Goal: Task Accomplishment & Management: Complete application form

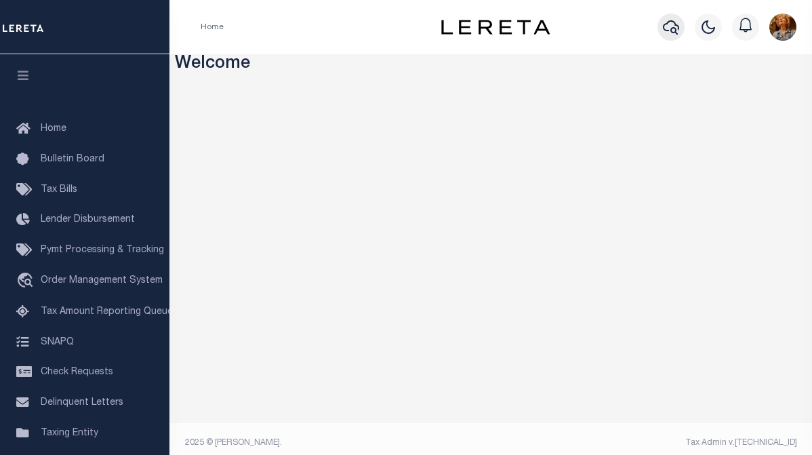
click at [671, 30] on icon "button" at bounding box center [671, 27] width 16 height 14
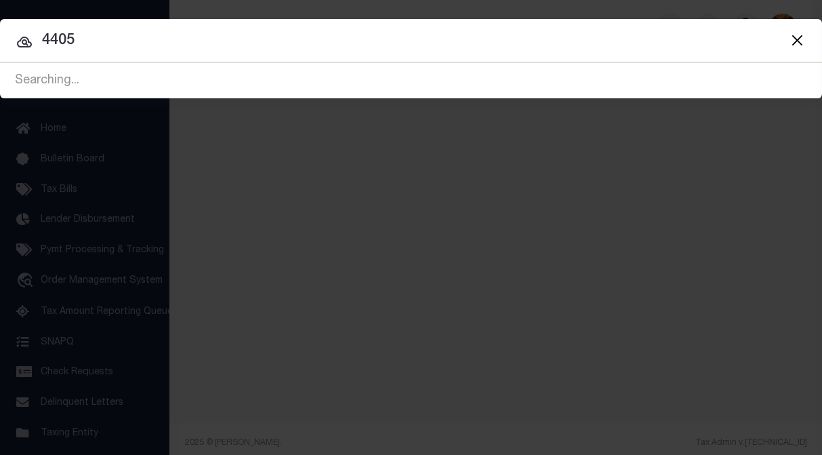
type input "4405"
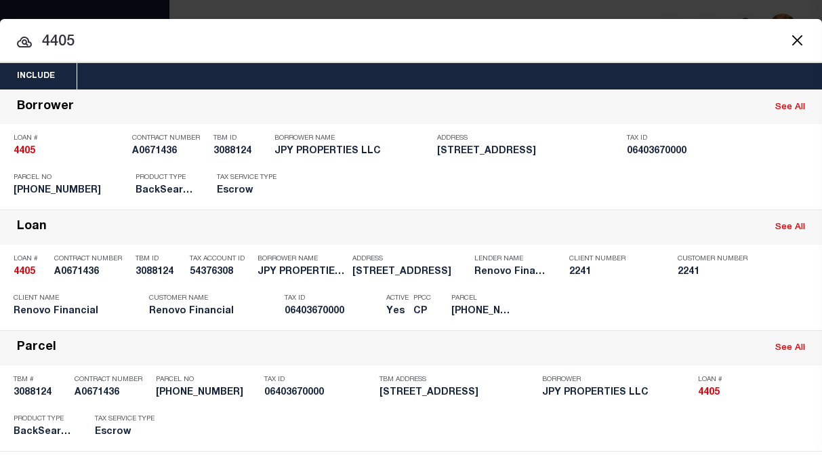
click at [556, 15] on div "Include Loans TBM Customers Borrowers Payments (Lender Non-Disb) Payments (Lend…" at bounding box center [411, 227] width 822 height 455
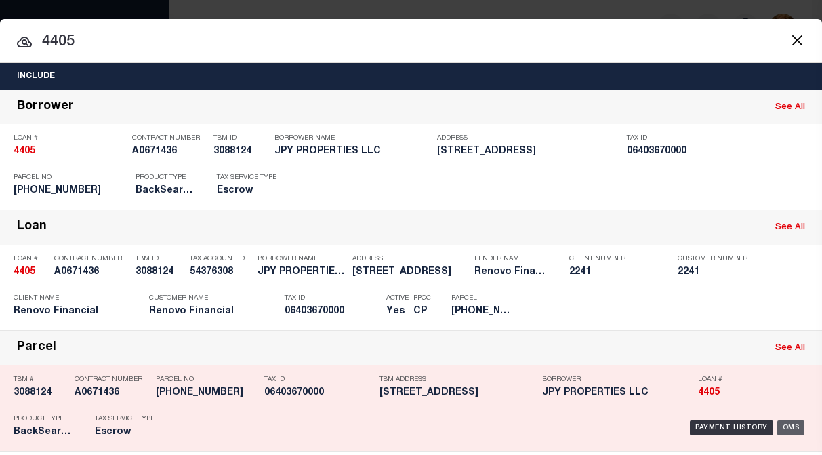
click at [780, 432] on div "OMS" at bounding box center [791, 427] width 28 height 15
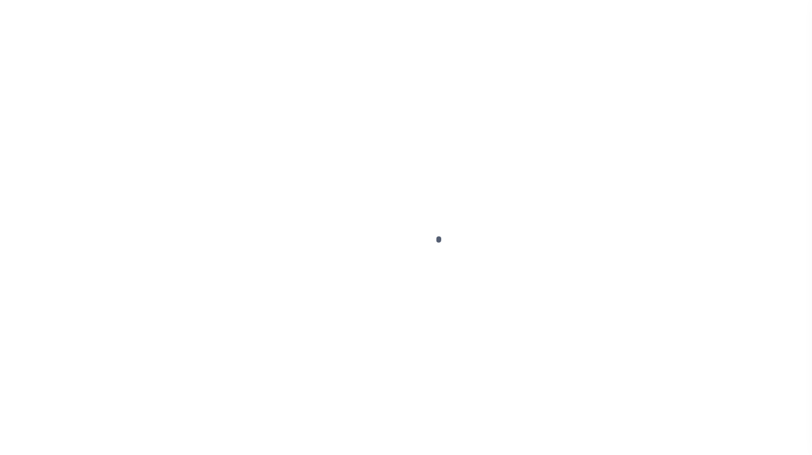
type input "4405"
type input "JPY PROPERTIES LLC"
select select
type input "[STREET_ADDRESS]"
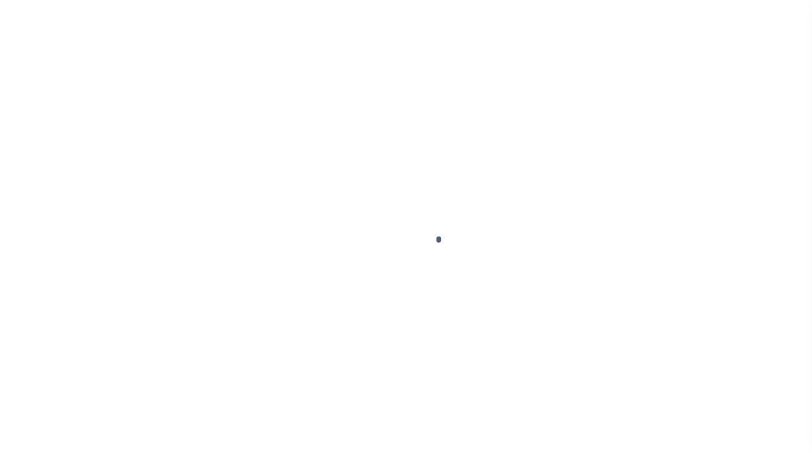
type input "Providence RI 02905"
select select "Escrow"
type input "[STREET_ADDRESS]"
type input "[PHONE_NUMBER]"
type input "[GEOGRAPHIC_DATA], RI 02908"
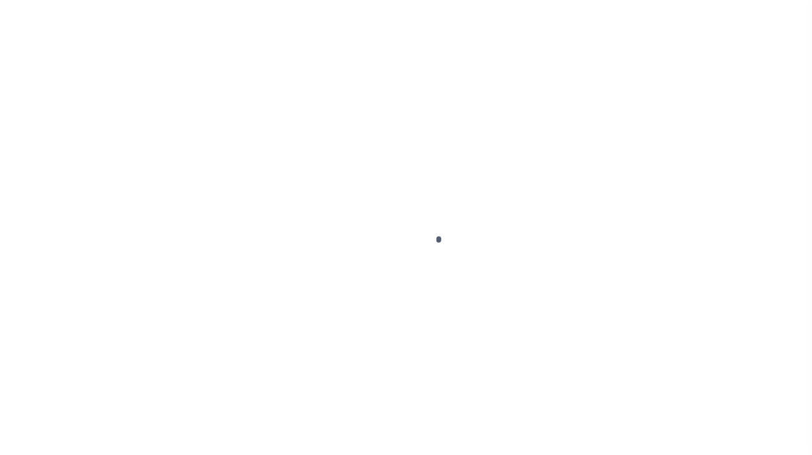
type input "a0k2L00001VJm4Z"
type input "RI"
select select
select select "25066"
select select
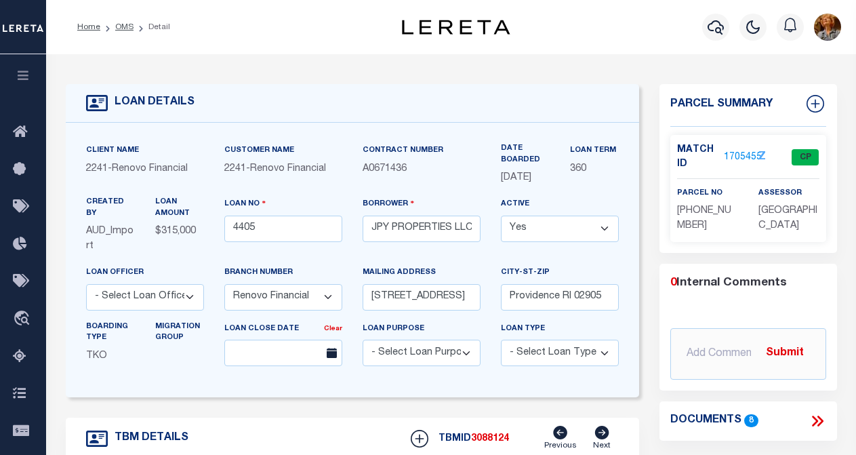
click at [736, 152] on link "1705455" at bounding box center [743, 157] width 38 height 14
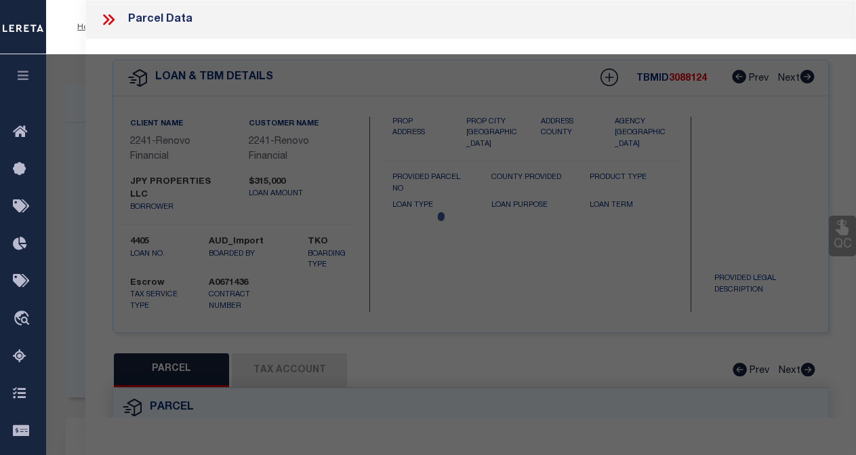
checkbox input "false"
select select "CP"
type input "JPY PROPERTIES LLC"
select select
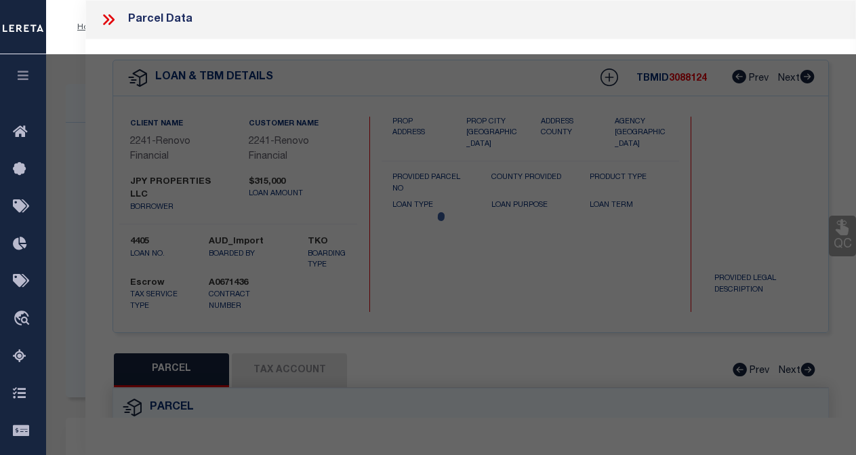
type input "[STREET_ADDRESS]"
checkbox input "false"
type input "RI"
type textarea "Tax ID Special Project"
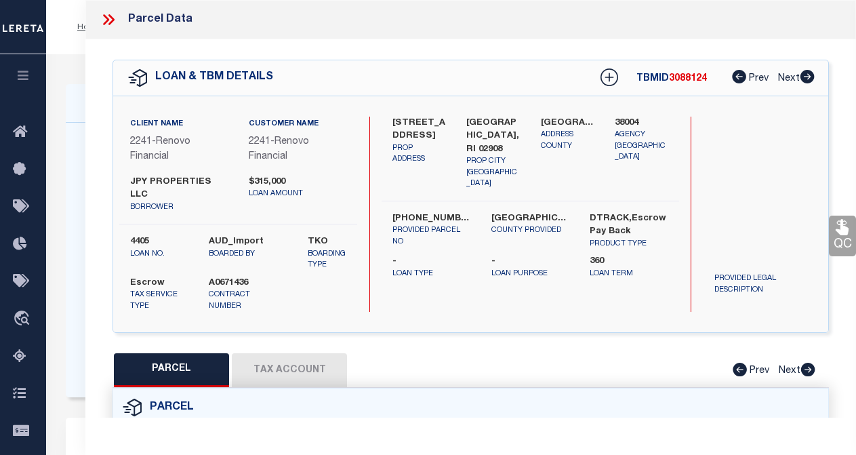
click at [325, 358] on button "Tax Account" at bounding box center [289, 370] width 115 height 34
select select "100"
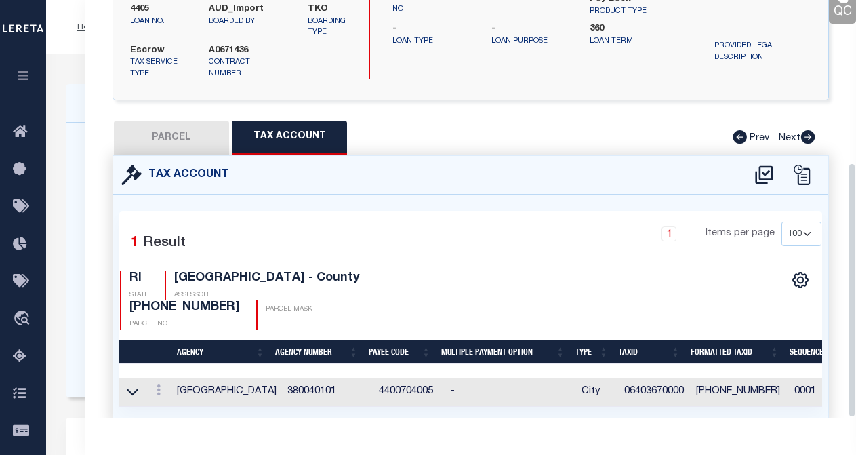
scroll to position [266, 0]
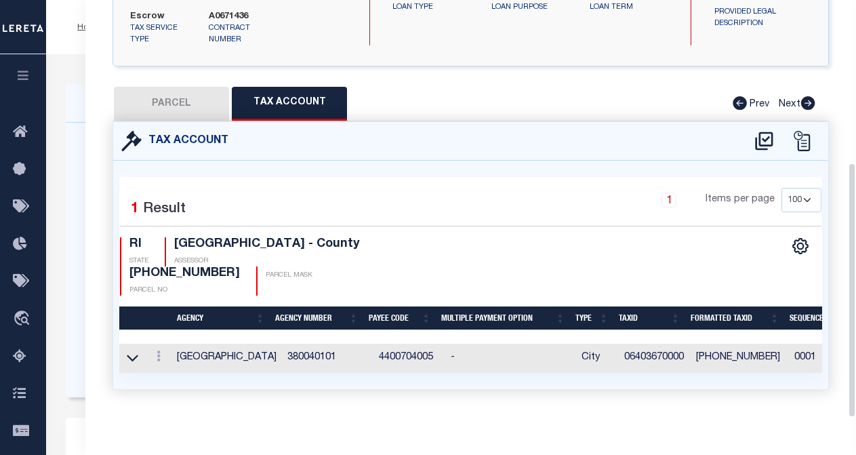
click at [561, 237] on div "CSV Export Selected Print Show Filter Show Search Columns 0: 1: 2: Agency 3: Ag…" at bounding box center [646, 266] width 350 height 58
click at [155, 92] on button "PARCEL" at bounding box center [171, 104] width 115 height 34
select select "AS"
checkbox input "false"
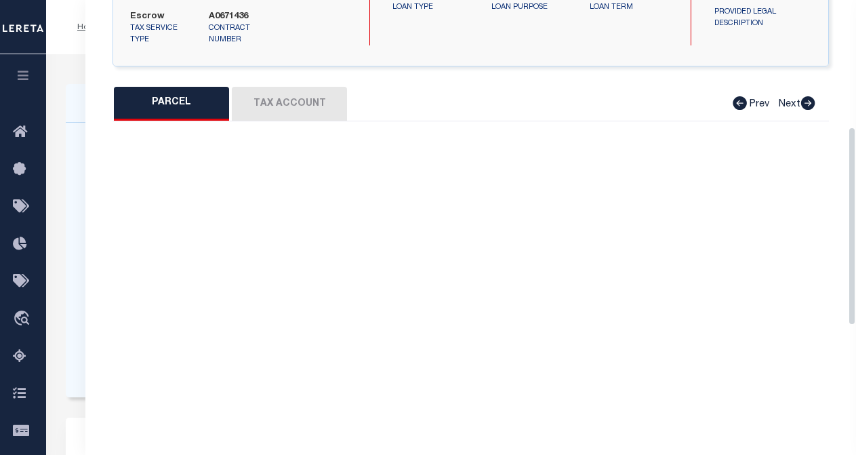
select select "CP"
type input "JPY PROPERTIES LLC"
select select
type input "[STREET_ADDRESS]"
checkbox input "false"
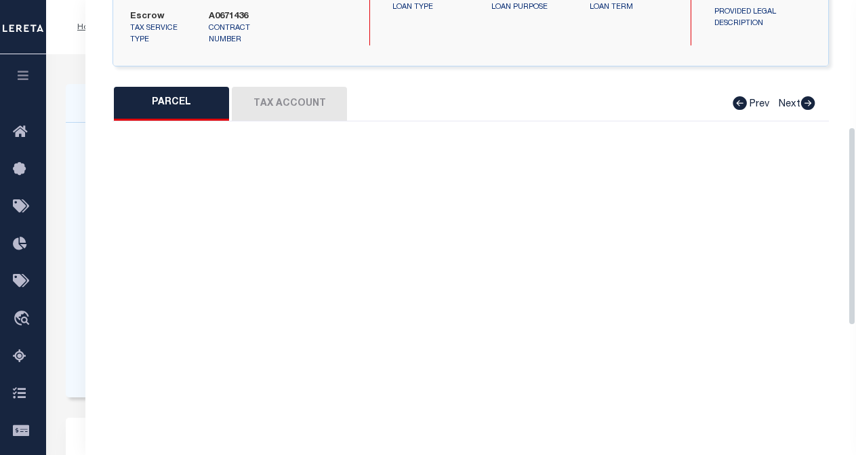
type input "RI"
type textarea "Tax ID Special Project"
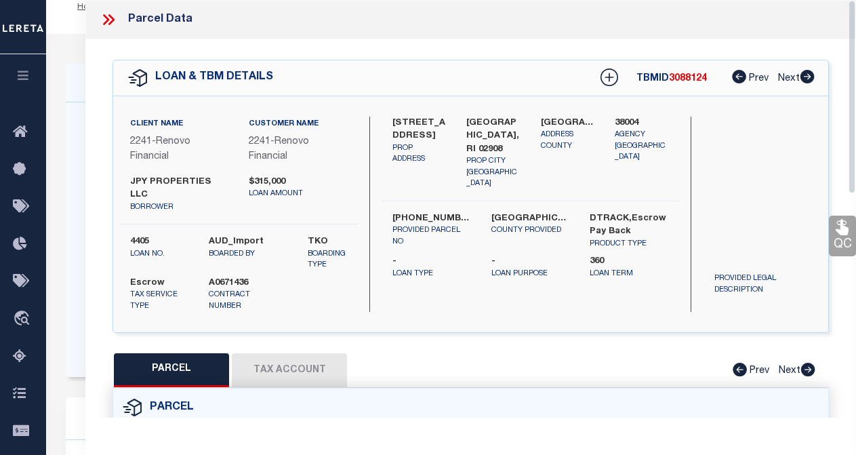
scroll to position [0, 0]
click at [110, 19] on icon at bounding box center [109, 20] width 18 height 18
